Goal: Task Accomplishment & Management: Manage account settings

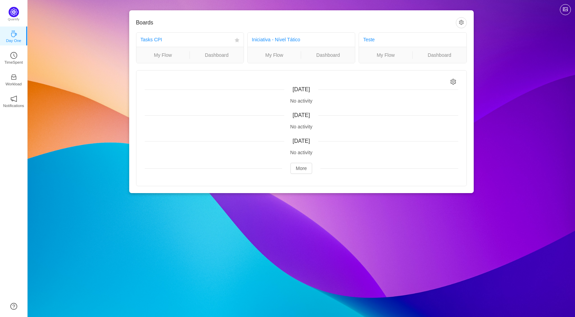
click at [149, 43] on div "Tasks CPI" at bounding box center [186, 39] width 91 height 13
click at [149, 39] on link "Tasks CPI" at bounding box center [152, 40] width 22 height 6
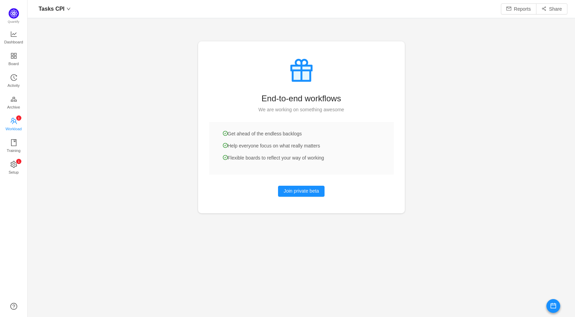
scroll to position [303, 526]
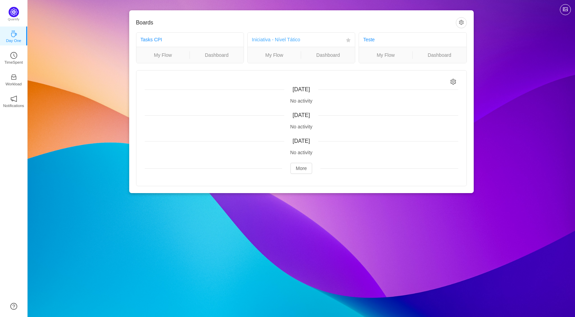
click at [286, 40] on link "Iniciativa - Nível Tático" at bounding box center [276, 40] width 49 height 6
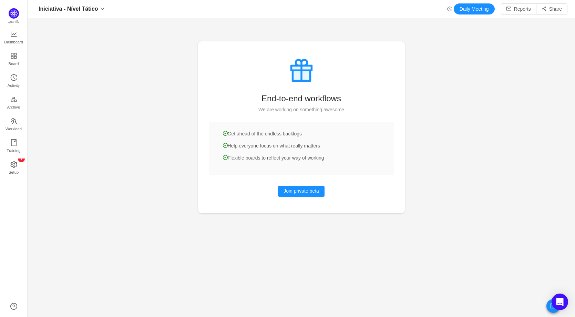
scroll to position [303, 526]
click at [11, 82] on span "Activity" at bounding box center [14, 86] width 12 height 14
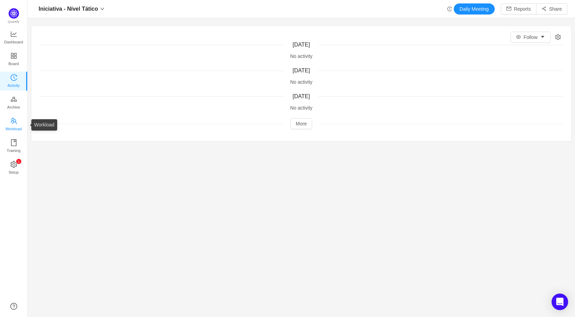
click at [11, 126] on span "Workload" at bounding box center [14, 129] width 16 height 14
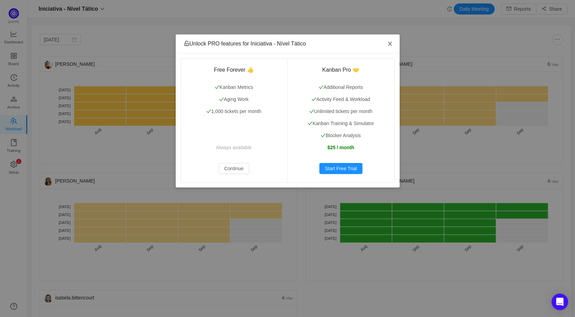
click at [391, 44] on icon "icon: close" at bounding box center [390, 44] width 6 height 6
click at [11, 108] on div "Unlock PRO features for Iniciativa - Nível Tático Free Forever 👍 Kanban Metrics…" at bounding box center [287, 158] width 575 height 317
click at [388, 45] on icon "icon: close" at bounding box center [390, 44] width 6 height 6
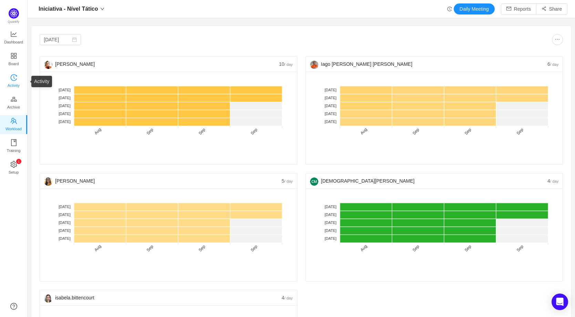
click at [14, 83] on span "Activity" at bounding box center [14, 86] width 12 height 14
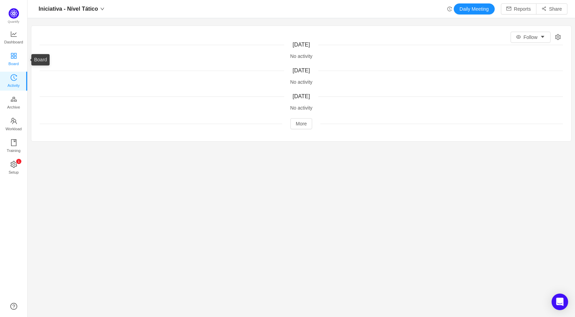
click at [9, 58] on span "Board" at bounding box center [14, 64] width 10 height 14
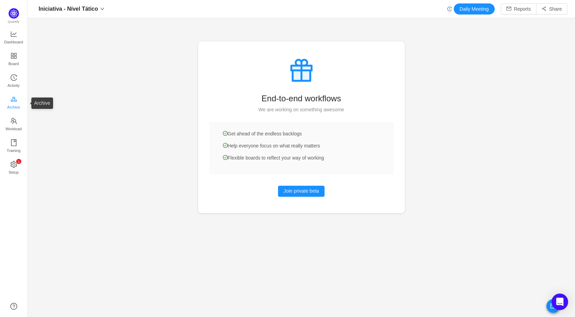
click at [15, 102] on span "Archive" at bounding box center [13, 107] width 13 height 14
click at [13, 79] on span "Activity" at bounding box center [14, 86] width 12 height 14
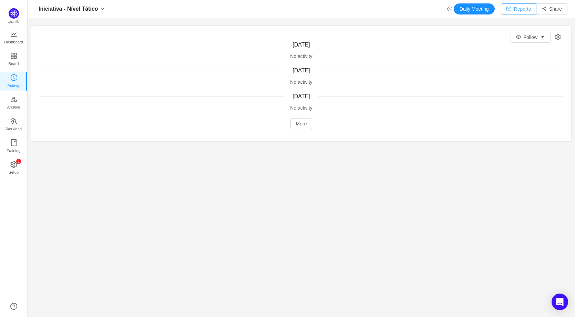
click at [510, 8] on button "Reports" at bounding box center [518, 8] width 35 height 11
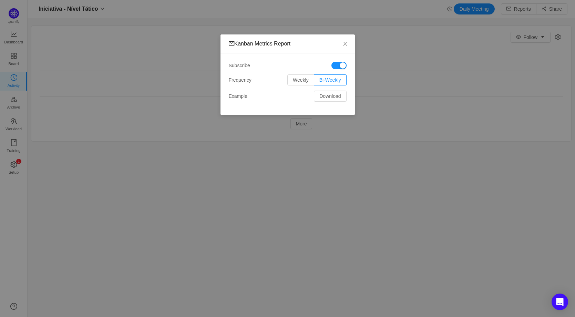
click at [323, 166] on div "Kanban Metrics Report Subscribe Frequency Weekly Bi-Weekly Example Download" at bounding box center [287, 158] width 575 height 317
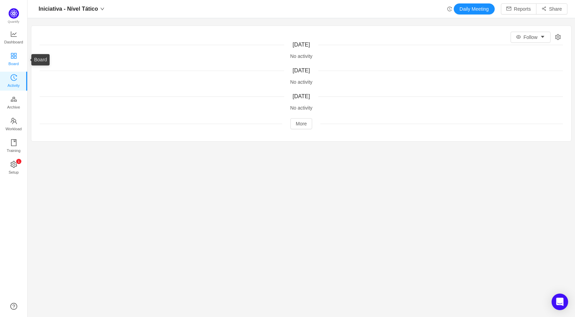
click at [17, 56] on link "Board" at bounding box center [13, 60] width 7 height 14
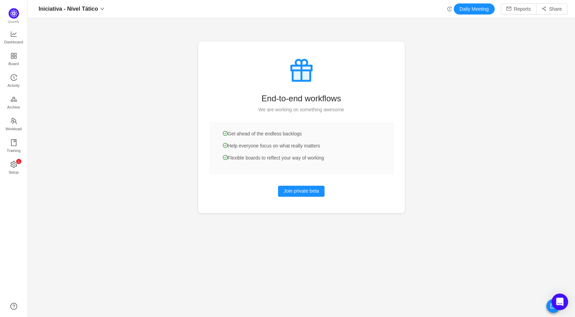
click at [152, 215] on div at bounding box center [301, 158] width 547 height 317
click at [12, 124] on span "Workload" at bounding box center [14, 129] width 16 height 14
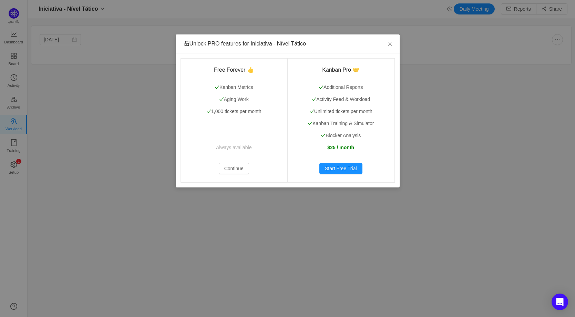
click at [82, 202] on div "Unlock PRO features for Iniciativa - Nível Tático Free Forever 👍 Kanban Metrics…" at bounding box center [287, 158] width 575 height 317
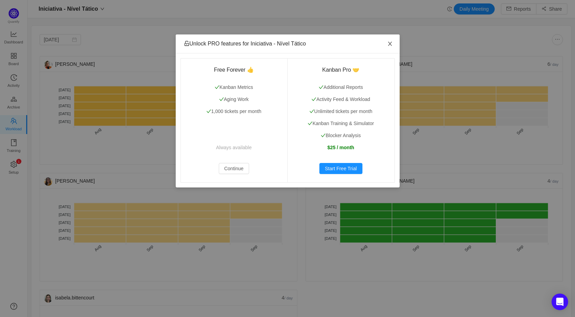
click at [394, 44] on span "Close" at bounding box center [389, 43] width 19 height 19
click at [392, 45] on icon "icon: close" at bounding box center [390, 44] width 6 height 6
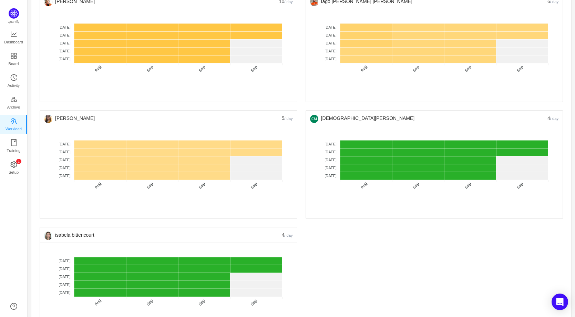
scroll to position [47, 0]
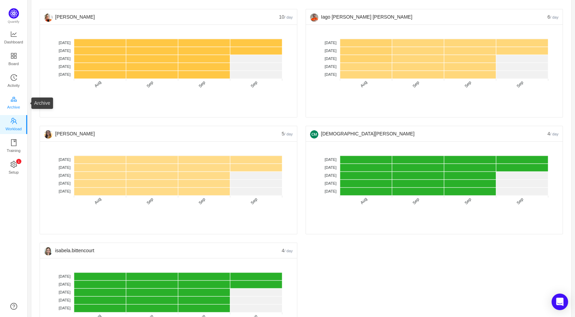
click at [15, 102] on body "Iniciativa - Nível Tático Daily Meeting Reports Share Aug 2025 Samantha Roncatt…" at bounding box center [287, 158] width 575 height 317
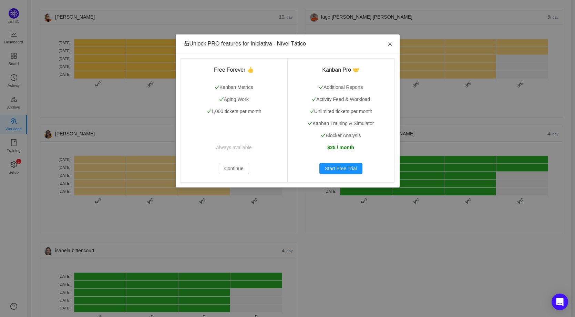
click at [390, 42] on icon "icon: close" at bounding box center [390, 44] width 6 height 6
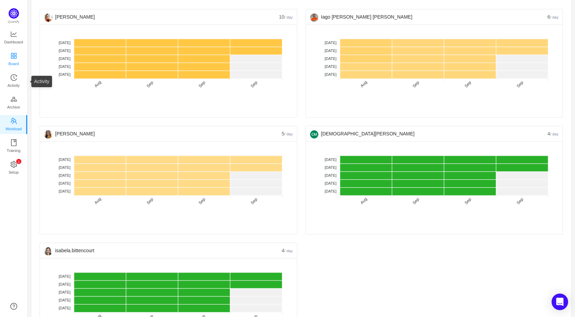
click at [13, 60] on span "Board" at bounding box center [14, 64] width 10 height 14
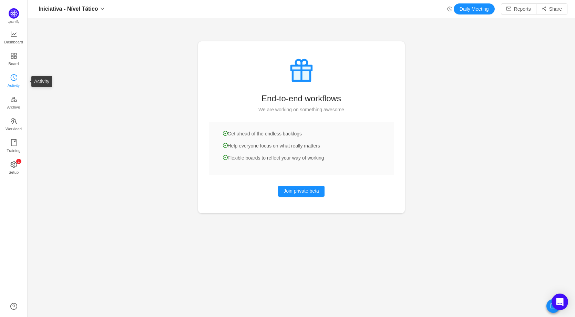
click at [14, 80] on span "Activity" at bounding box center [14, 86] width 12 height 14
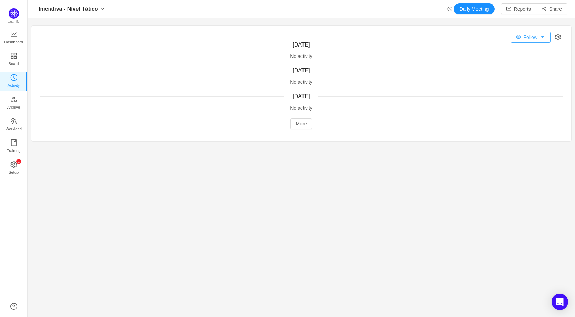
click at [521, 35] on button "Follow" at bounding box center [530, 37] width 40 height 11
click at [529, 60] on li "All Activity" at bounding box center [525, 62] width 42 height 11
click at [555, 35] on icon "icon: setting" at bounding box center [558, 37] width 6 height 6
click at [388, 158] on section "All Activity Today No activity Yesterday No activity Monday, September 15 No ac…" at bounding box center [301, 156] width 547 height 269
click at [299, 124] on button "More" at bounding box center [301, 123] width 22 height 11
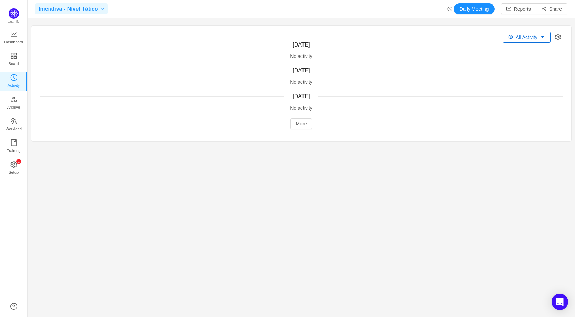
click at [90, 4] on span "Iniciativa - Nível Tático" at bounding box center [69, 8] width 60 height 11
click at [55, 23] on span "Tasks CPI" at bounding box center [52, 23] width 22 height 10
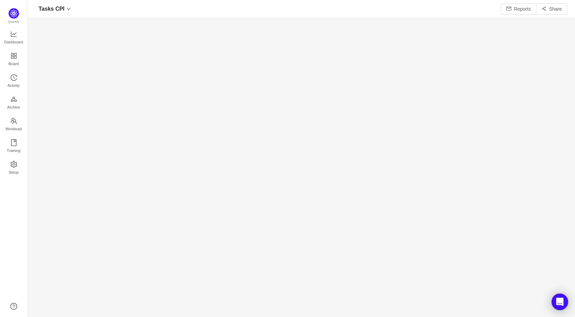
scroll to position [303, 526]
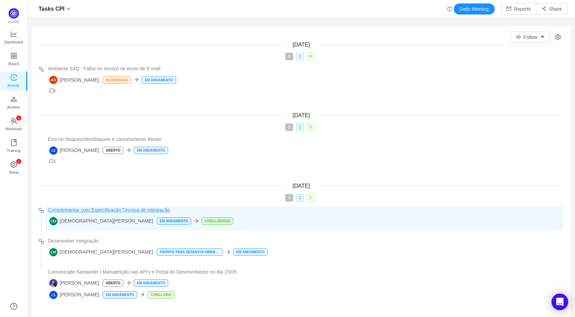
scroll to position [30, 0]
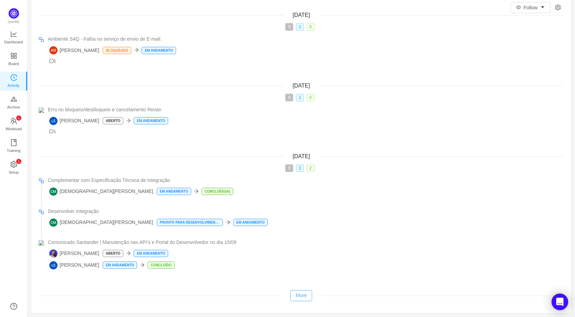
click at [297, 293] on button "More" at bounding box center [301, 295] width 22 height 11
click at [16, 54] on icon "icon: appstore" at bounding box center [13, 55] width 7 height 7
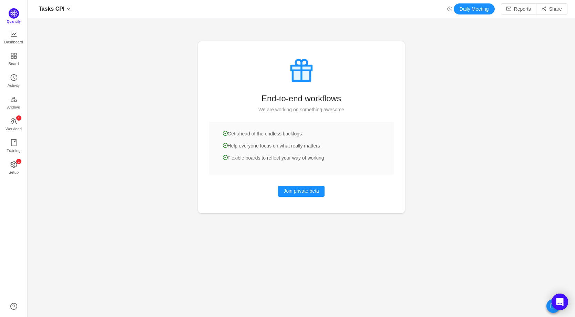
click at [11, 12] on img at bounding box center [14, 13] width 10 height 10
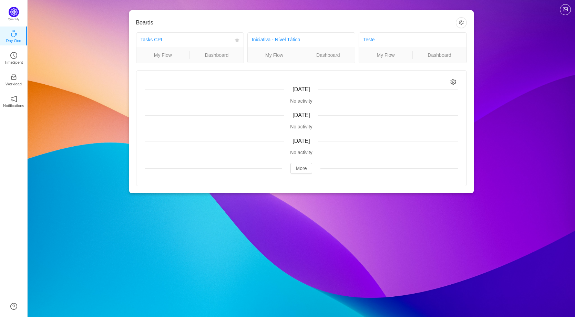
drag, startPoint x: 222, startPoint y: 39, endPoint x: 162, endPoint y: 39, distance: 60.3
click at [221, 39] on div "Tasks CPI" at bounding box center [186, 39] width 91 height 13
click at [162, 39] on div "Tasks CPI" at bounding box center [186, 39] width 91 height 13
click at [164, 57] on link "My Flow" at bounding box center [162, 55] width 53 height 8
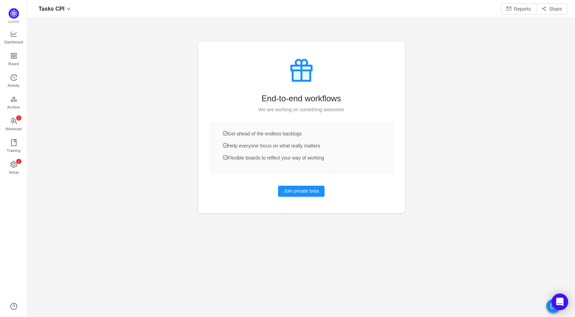
scroll to position [303, 526]
click at [16, 130] on span "Workload" at bounding box center [14, 129] width 16 height 14
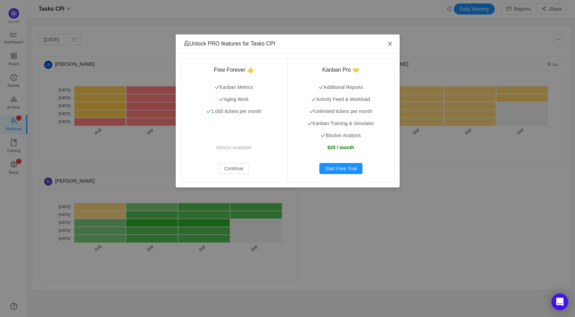
click at [389, 46] on icon "icon: close" at bounding box center [390, 44] width 6 height 6
click at [389, 42] on icon "icon: close" at bounding box center [390, 44] width 6 height 6
